Goal: Information Seeking & Learning: Learn about a topic

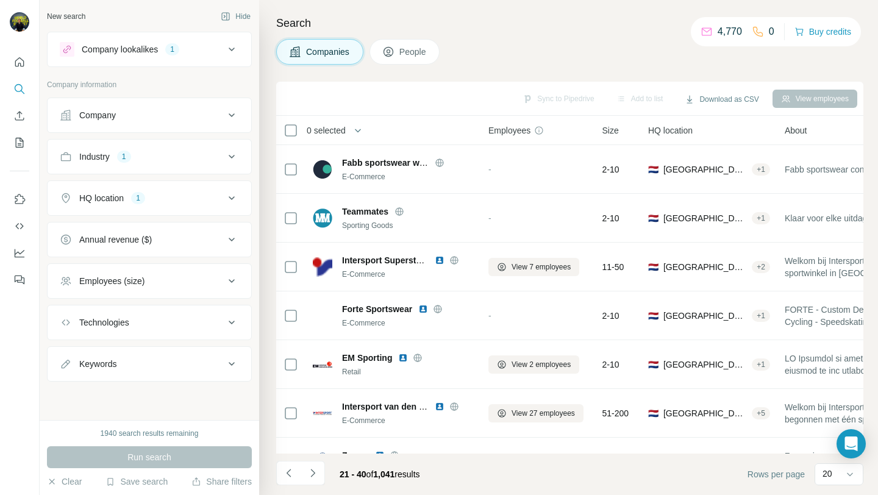
scroll to position [667, 0]
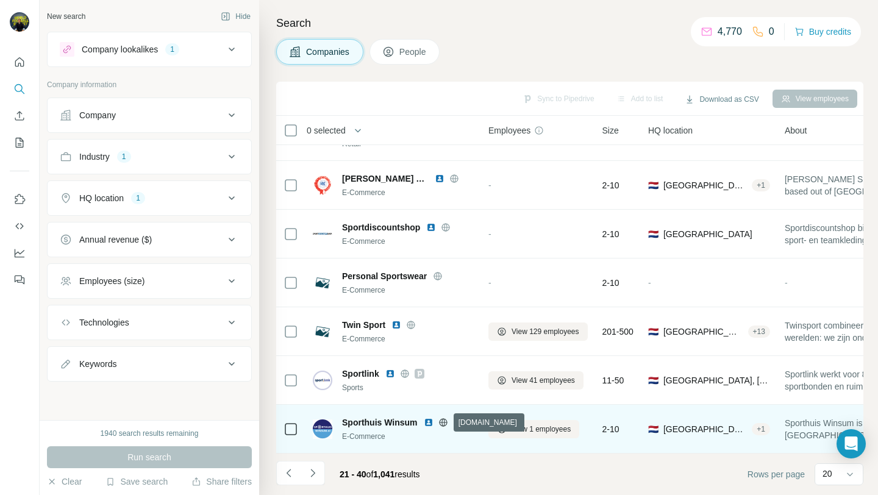
click at [444, 420] on icon at bounding box center [443, 423] width 10 height 10
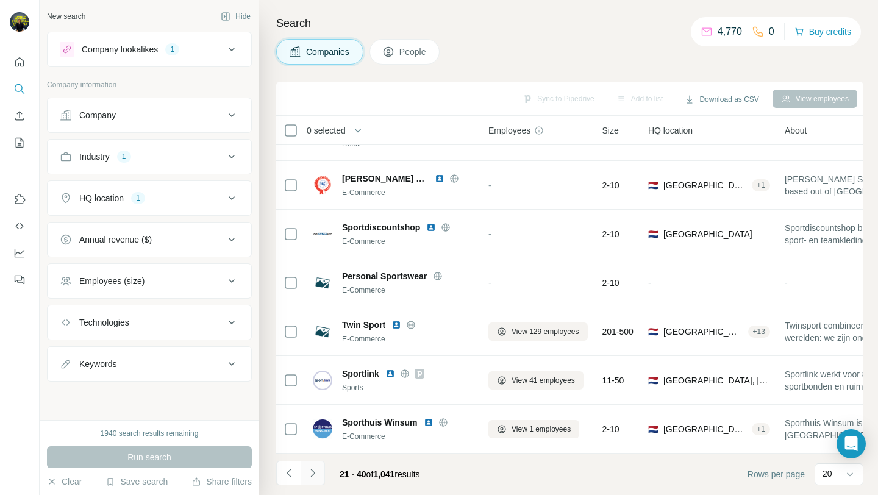
click at [309, 471] on icon "Navigate to next page" at bounding box center [313, 473] width 12 height 12
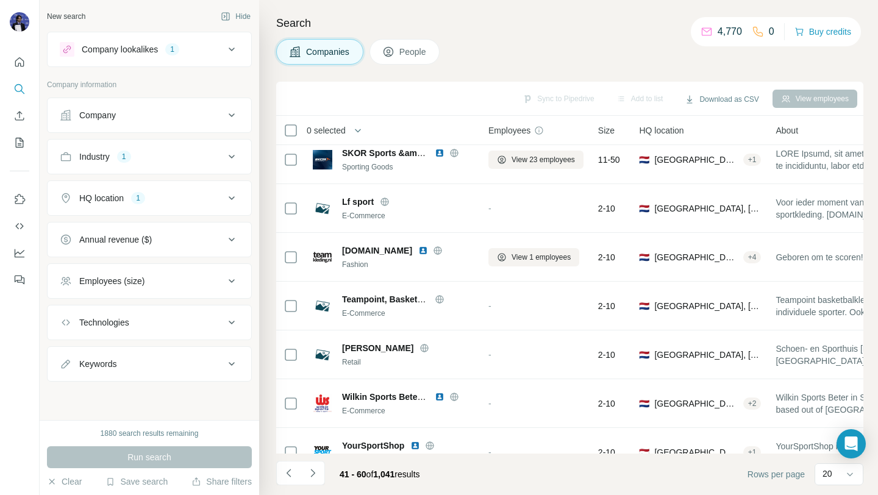
scroll to position [0, 0]
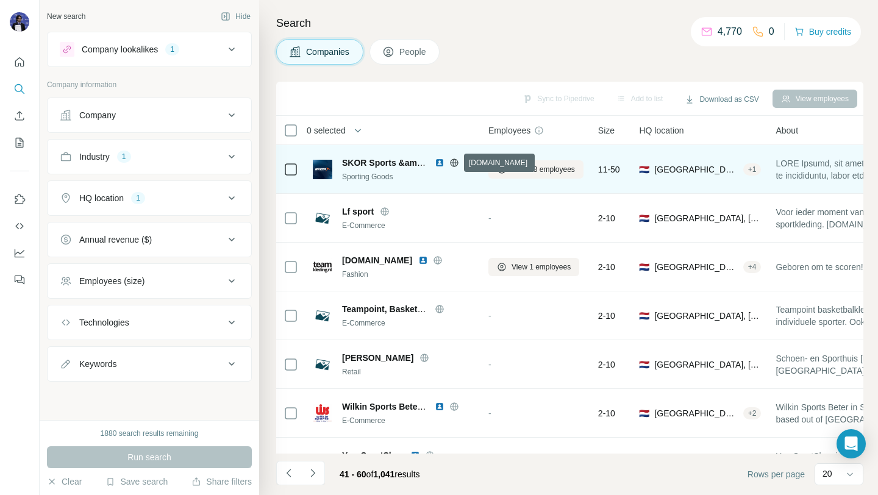
click at [456, 163] on icon at bounding box center [454, 163] width 10 height 10
click at [436, 164] on img at bounding box center [440, 163] width 10 height 10
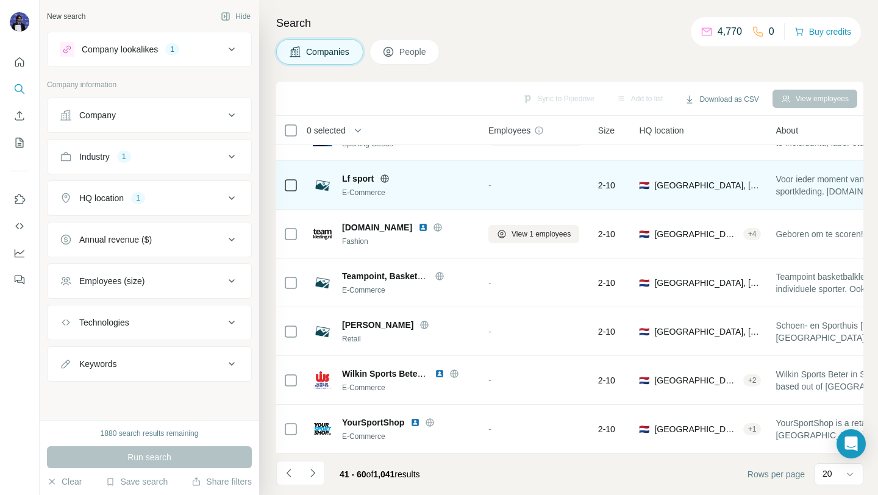
scroll to position [37, 0]
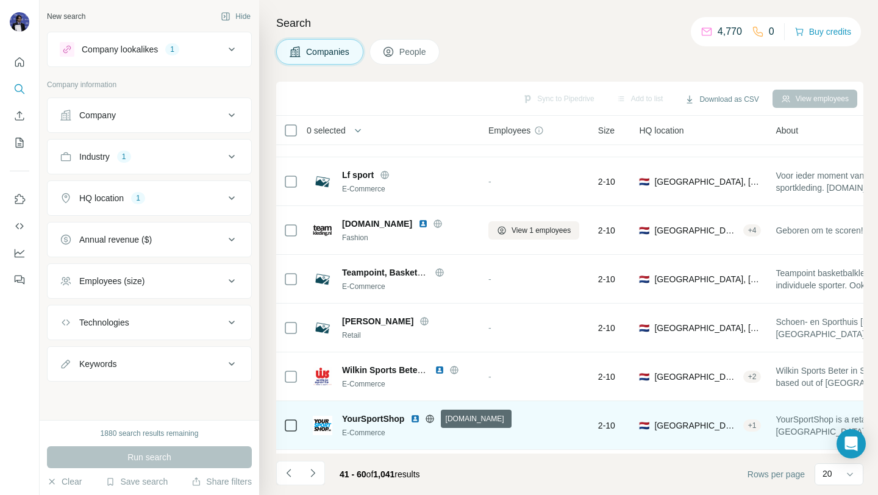
click at [429, 420] on icon at bounding box center [430, 419] width 3 height 8
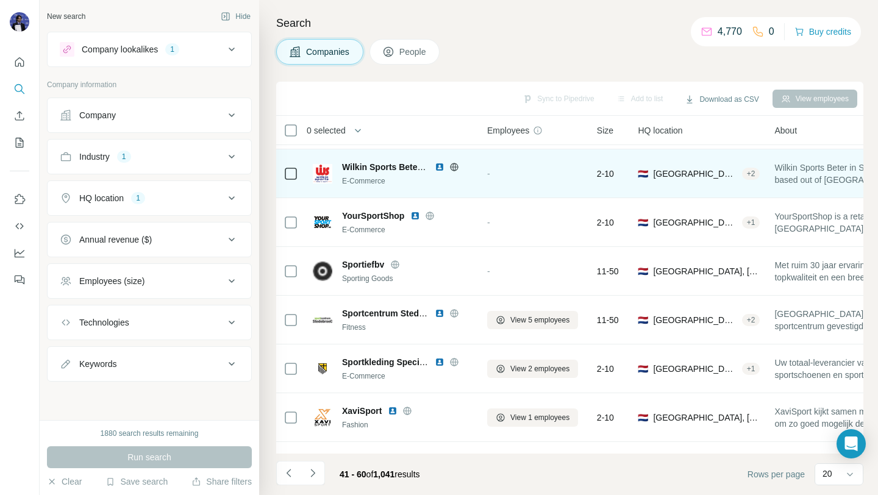
scroll to position [240, 2]
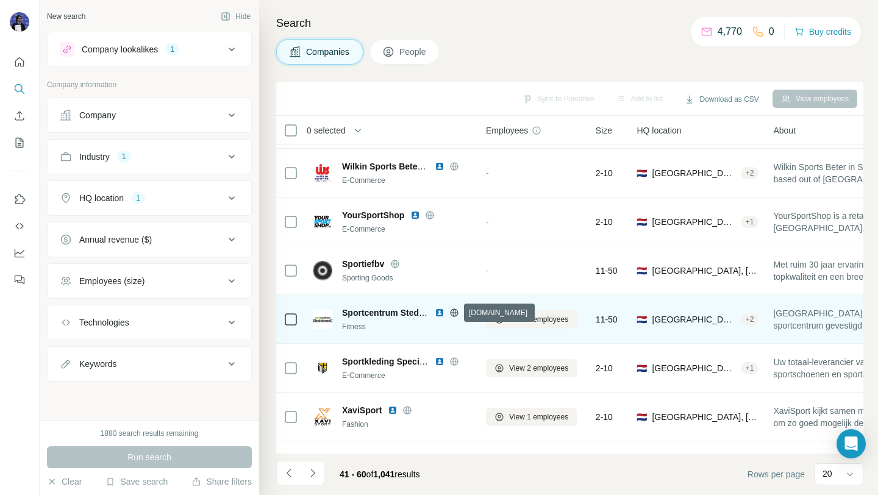
click at [453, 312] on icon at bounding box center [454, 313] width 3 height 8
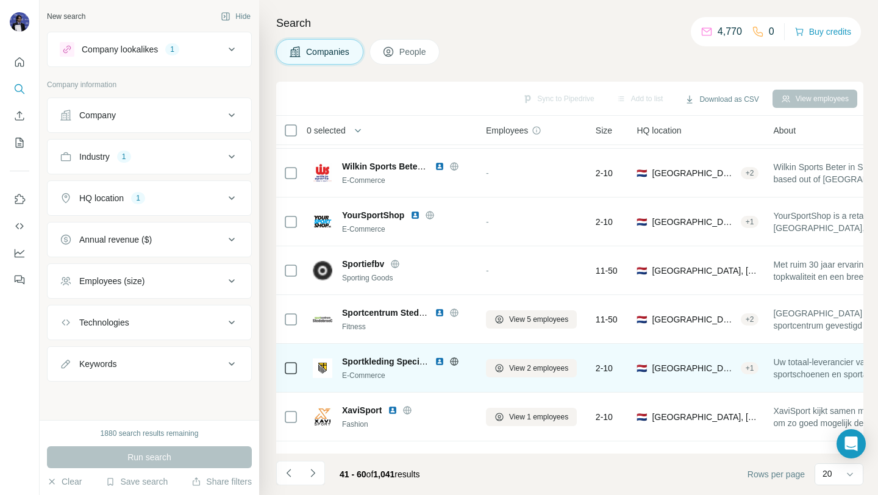
click at [451, 363] on icon at bounding box center [454, 362] width 10 height 10
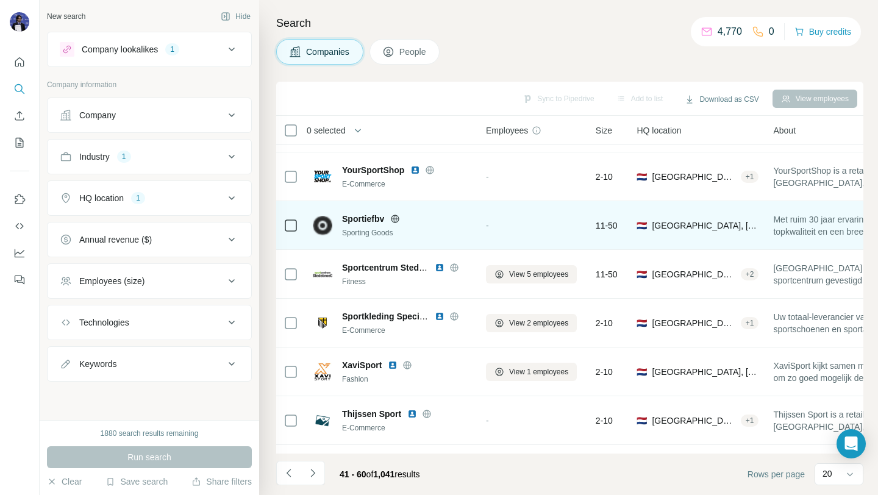
scroll to position [289, 2]
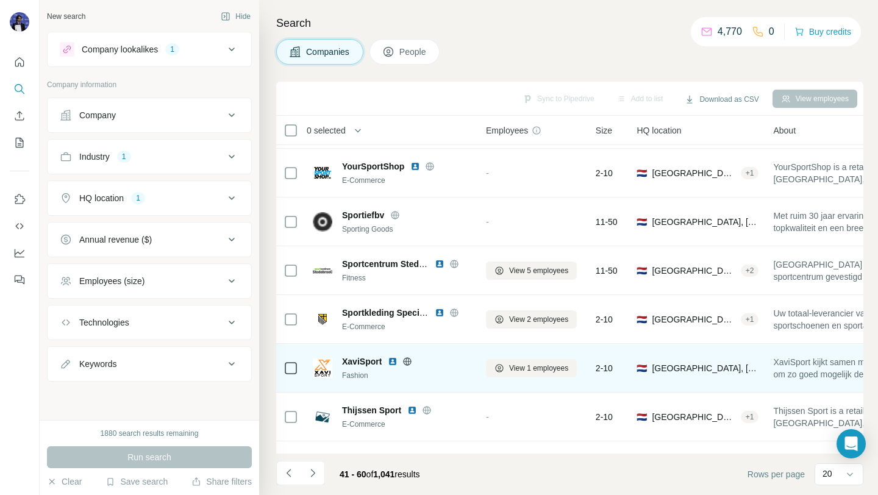
click at [409, 362] on icon at bounding box center [407, 361] width 3 height 8
click at [393, 363] on img at bounding box center [393, 362] width 10 height 10
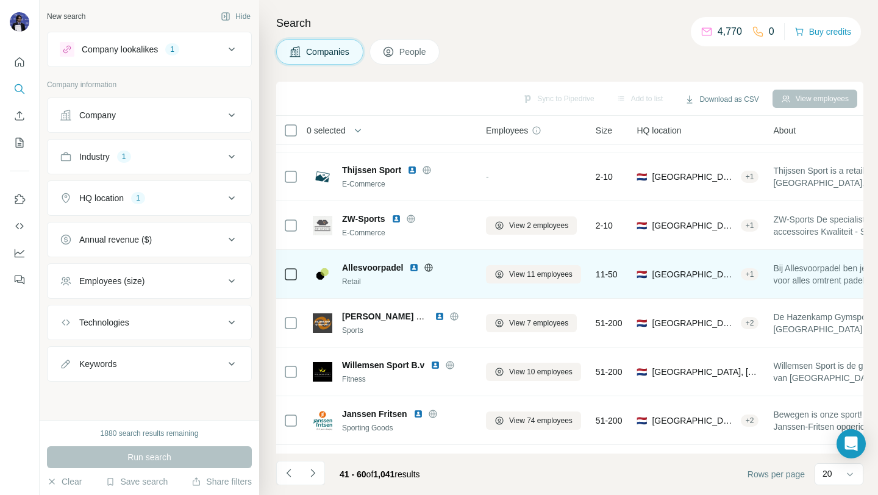
scroll to position [532, 2]
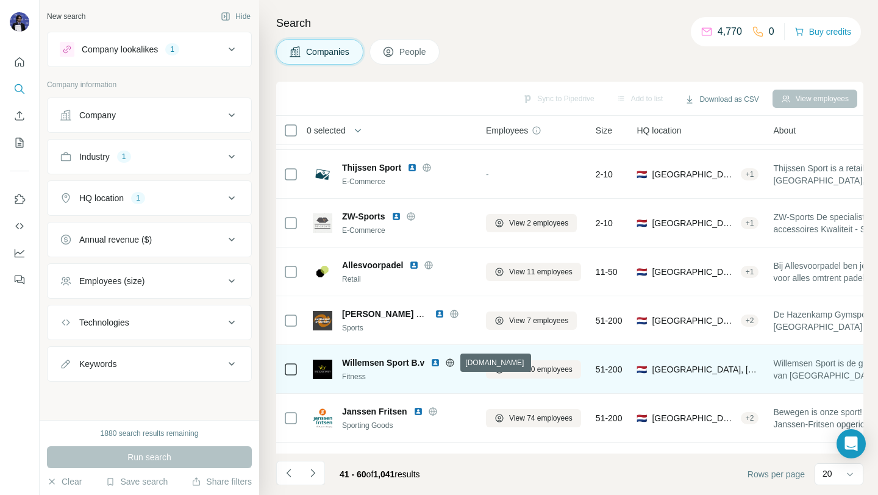
click at [450, 364] on icon at bounding box center [450, 363] width 10 height 10
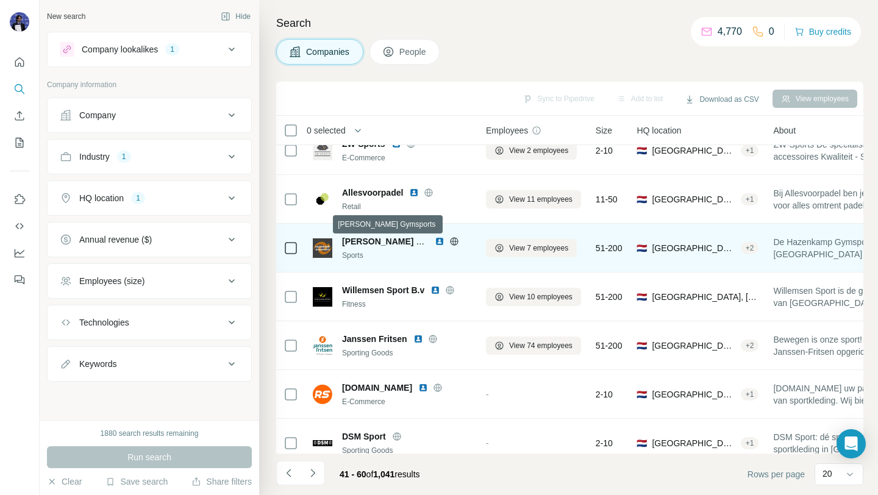
scroll to position [605, 2]
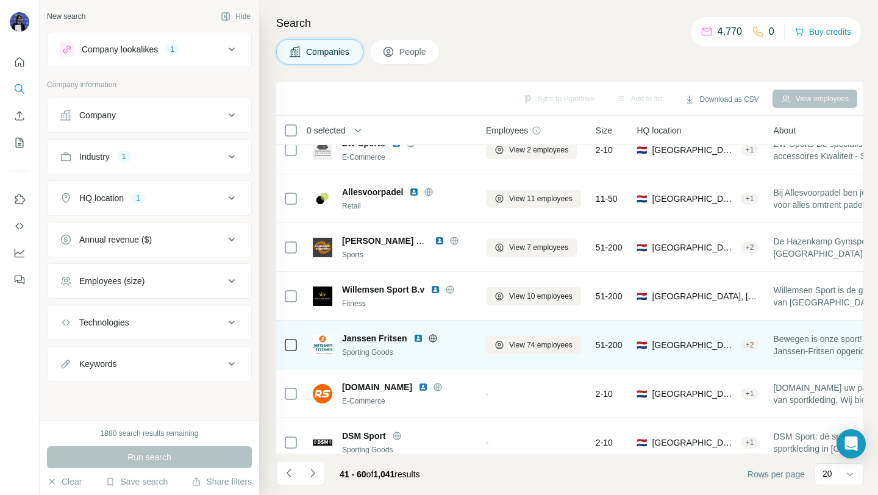
click at [376, 338] on span "Janssen Fritsen" at bounding box center [374, 338] width 65 height 12
click at [431, 339] on icon at bounding box center [433, 339] width 10 height 10
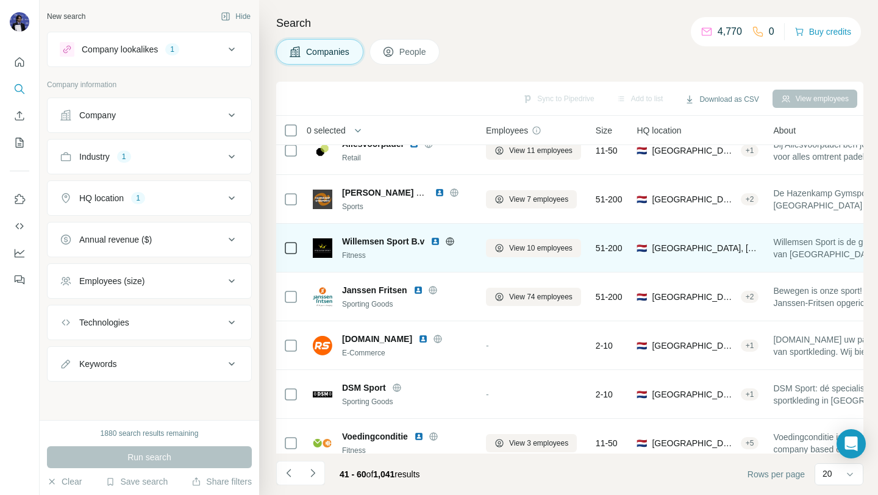
scroll to position [667, 2]
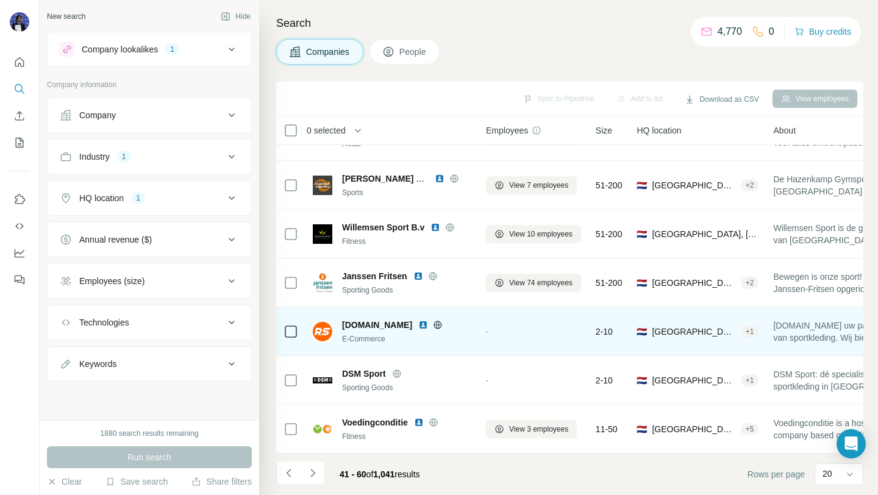
click at [443, 323] on icon at bounding box center [438, 325] width 10 height 10
click at [428, 323] on img at bounding box center [423, 325] width 10 height 10
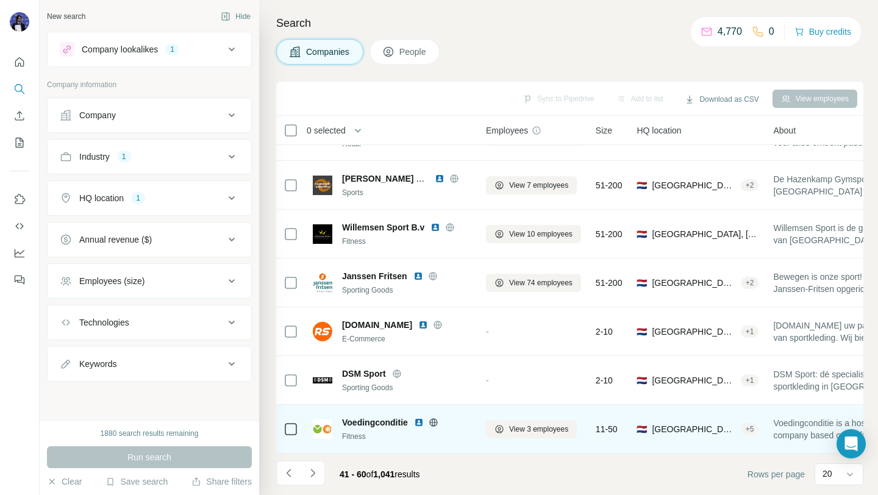
click at [435, 420] on icon at bounding box center [434, 423] width 10 height 10
click at [421, 421] on img at bounding box center [419, 423] width 10 height 10
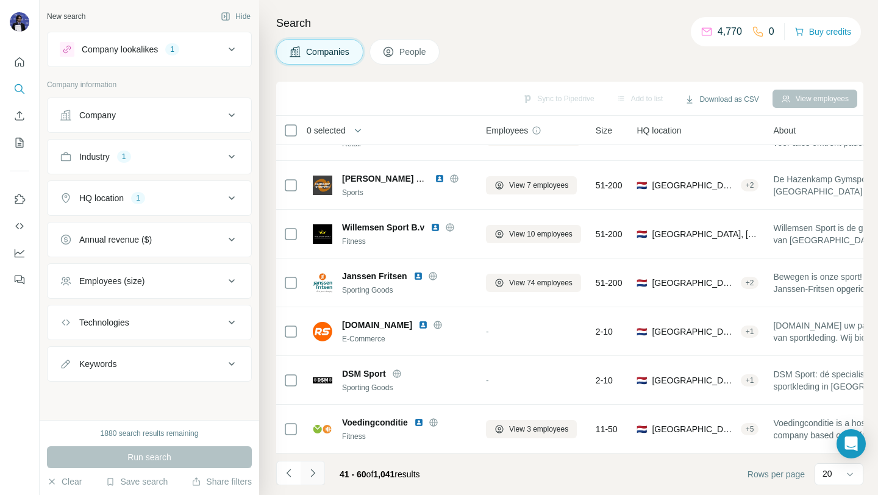
click at [313, 473] on icon "Navigate to next page" at bounding box center [312, 473] width 4 height 8
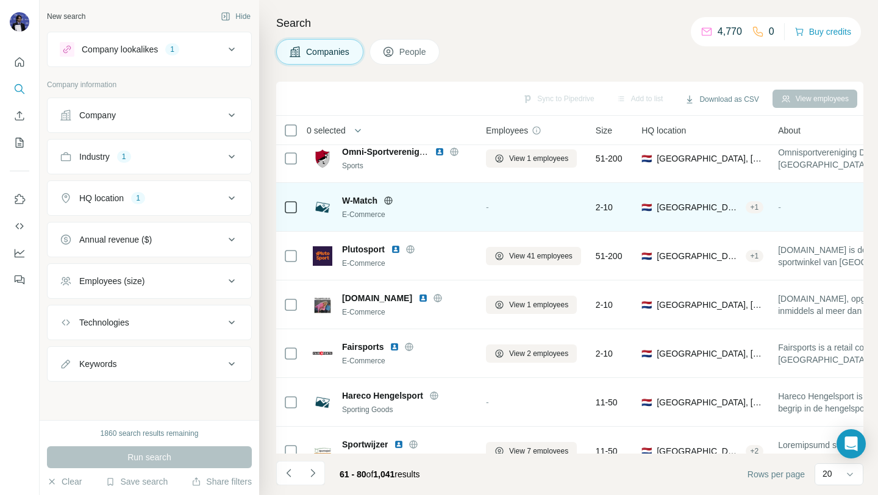
scroll to position [0, 2]
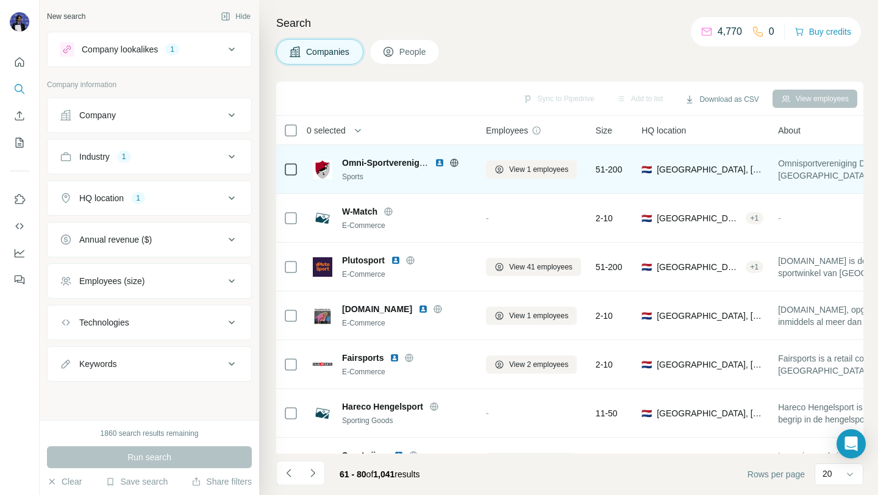
click at [437, 163] on img at bounding box center [440, 163] width 10 height 10
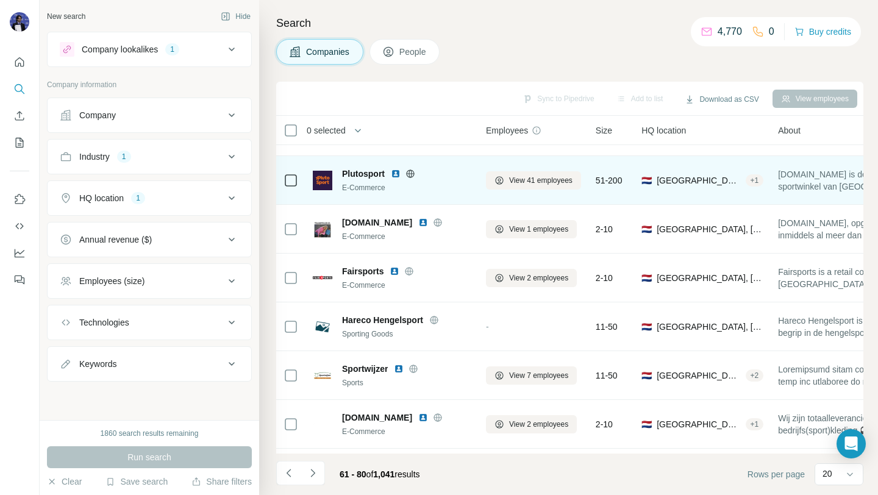
scroll to position [90, 2]
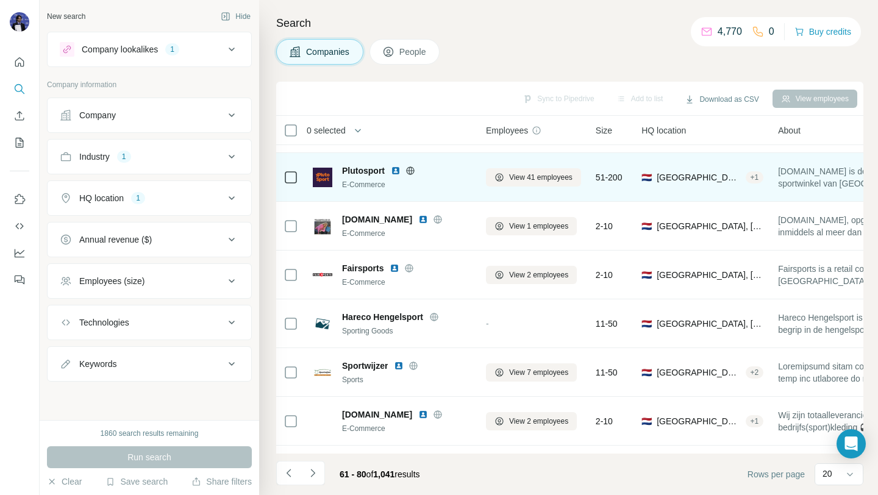
click at [412, 170] on icon at bounding box center [410, 170] width 3 height 8
click at [396, 170] on img at bounding box center [396, 171] width 10 height 10
